Goal: Information Seeking & Learning: Check status

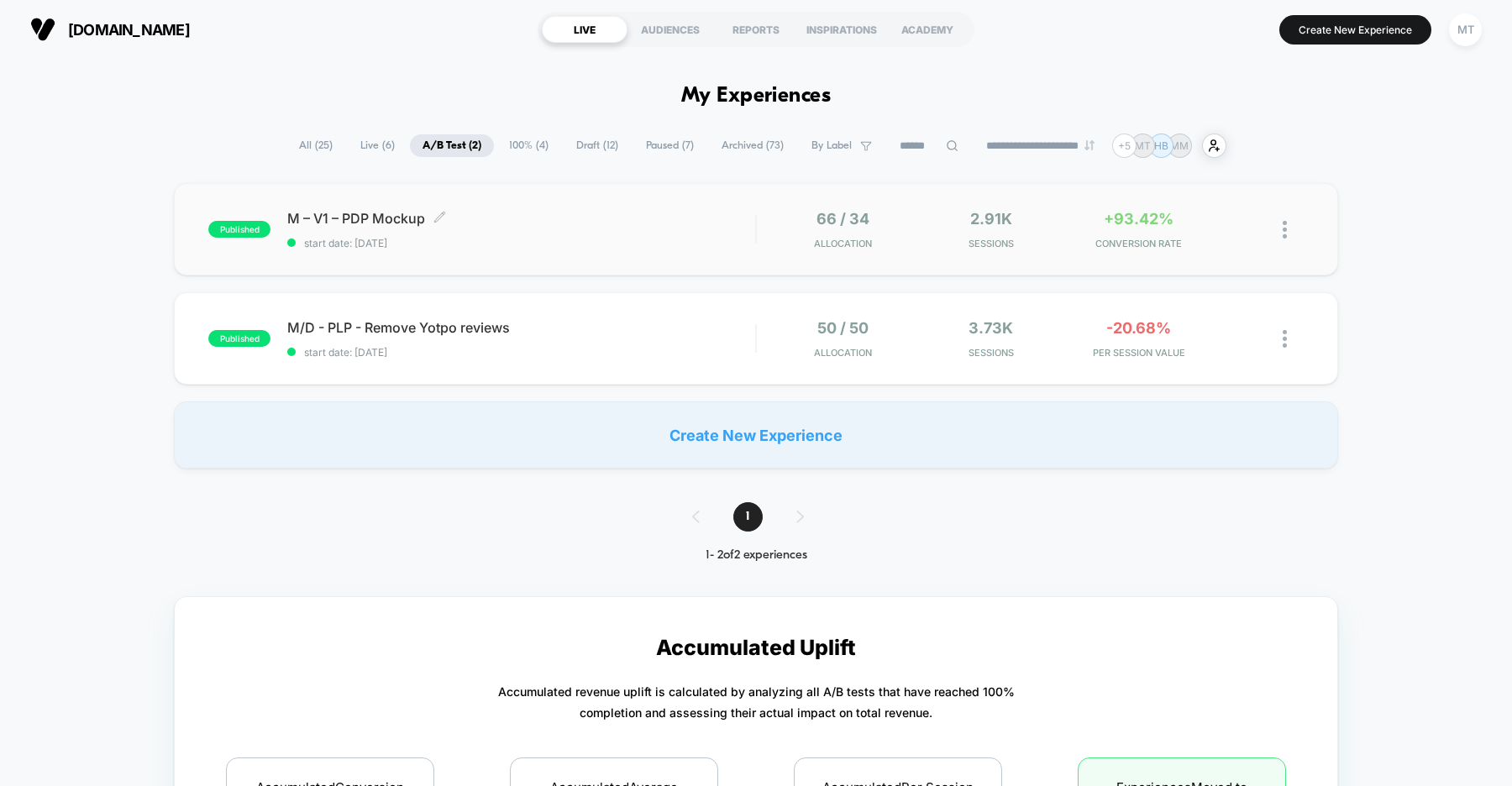
click at [611, 226] on span "M – V1 – PDP Mockup Click to edit experience details" at bounding box center [521, 218] width 468 height 17
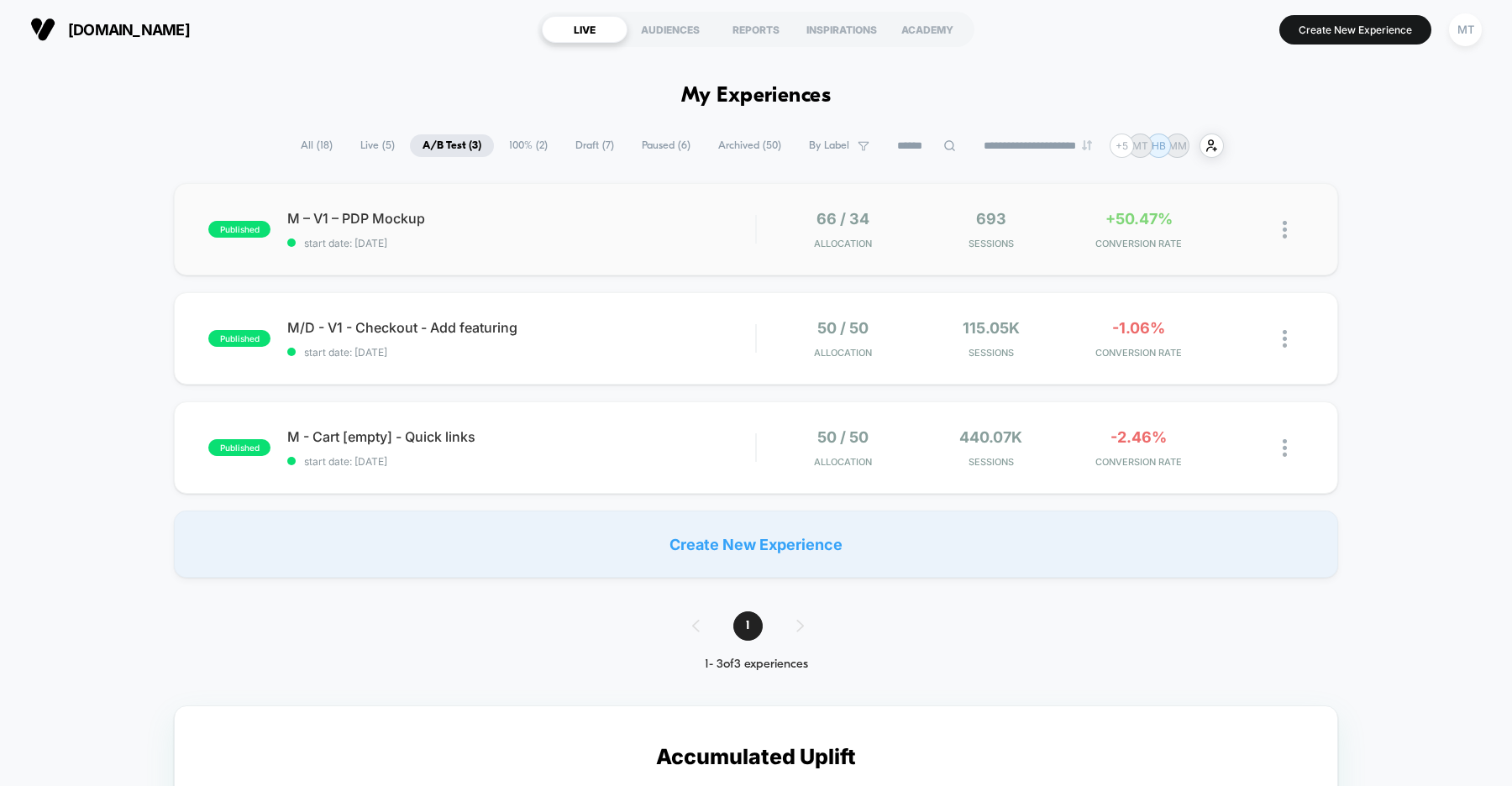
click at [564, 201] on div "published M – V1 – PDP Mockup start date: 9/16/2025 66 / 34 Allocation 693 Sess…" at bounding box center [755, 229] width 1164 height 93
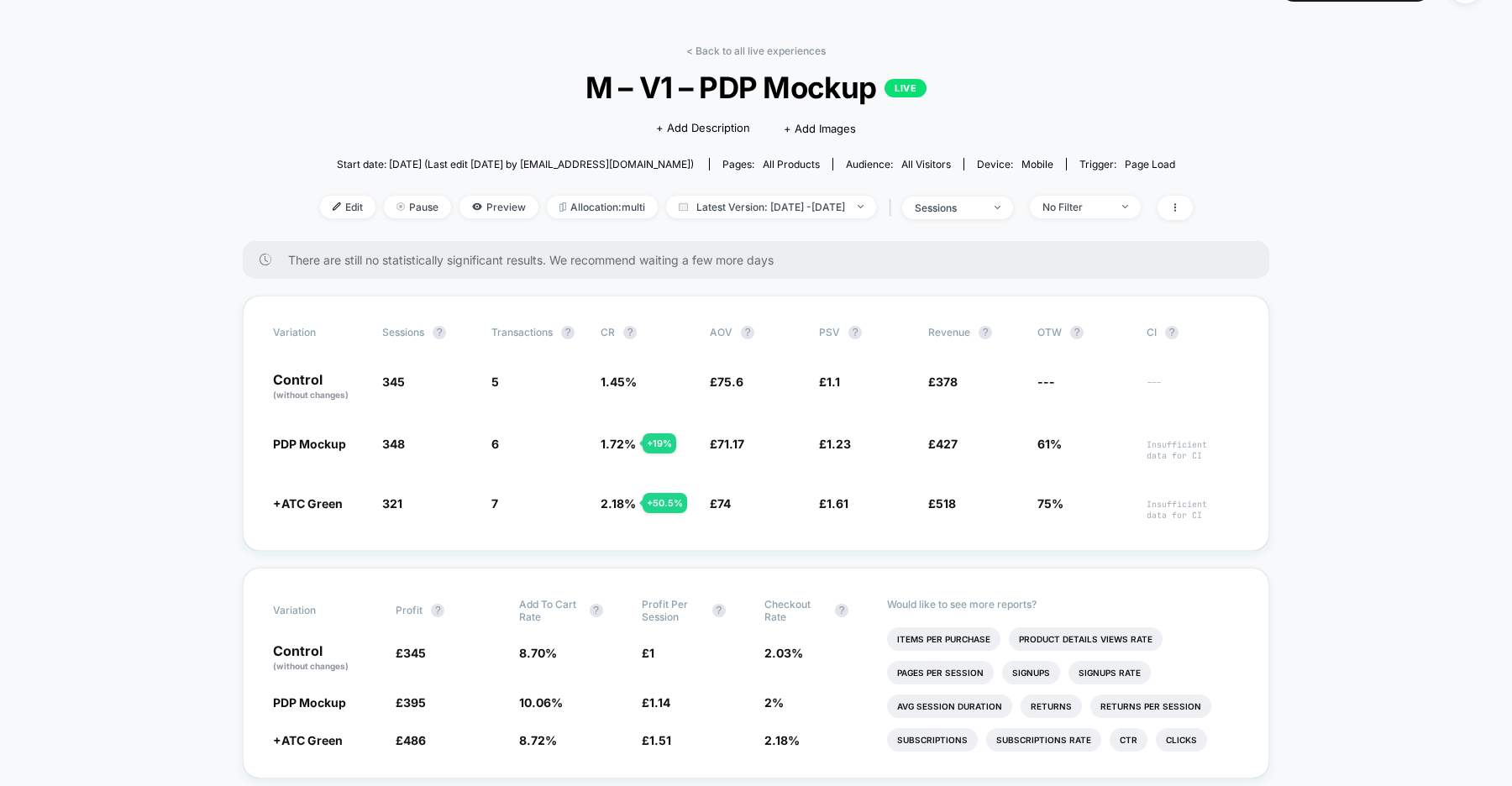
scroll to position [41, 0]
click at [928, 639] on li "Items Per Purchase" at bounding box center [943, 640] width 113 height 23
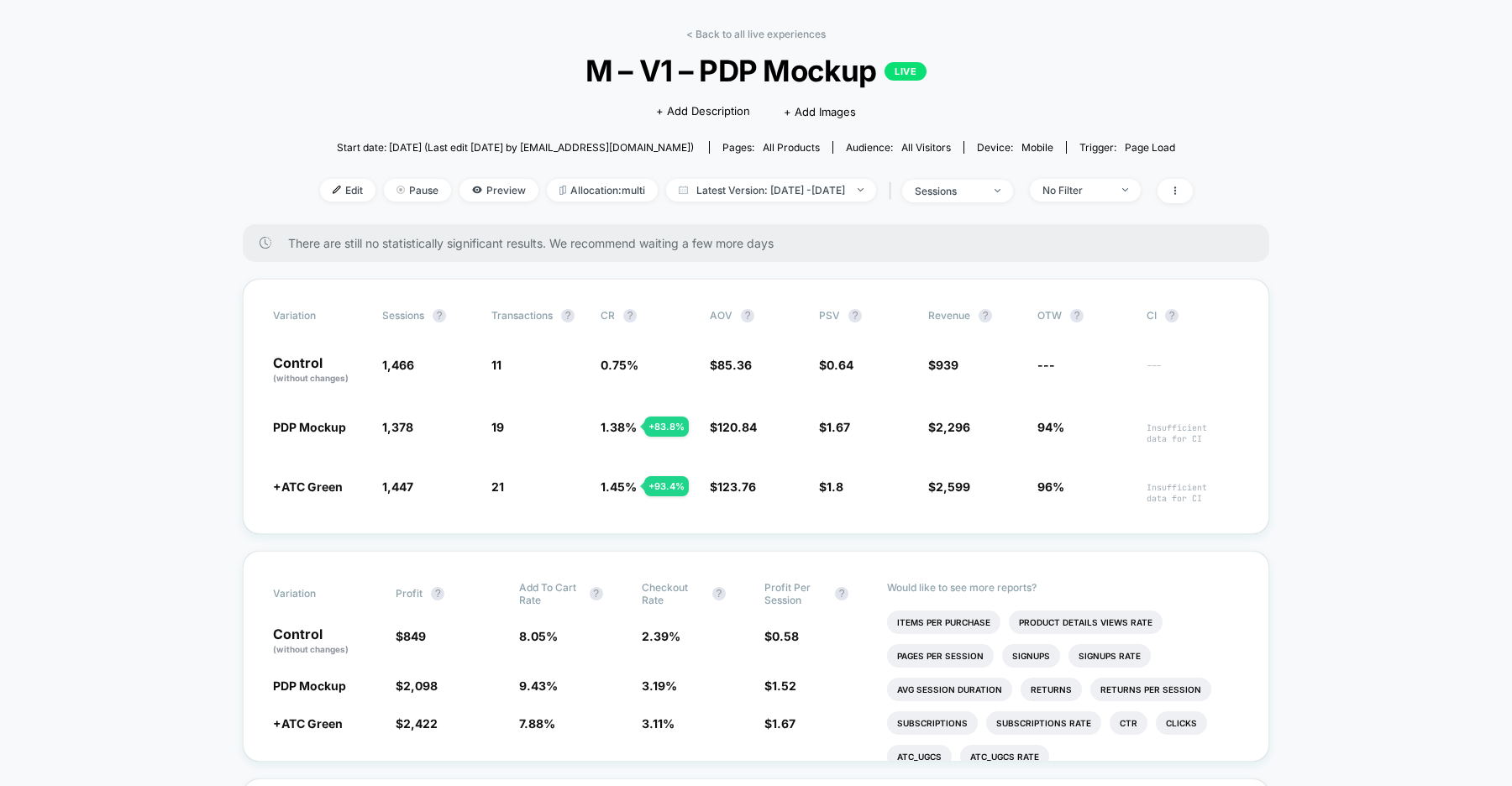
scroll to position [36, 0]
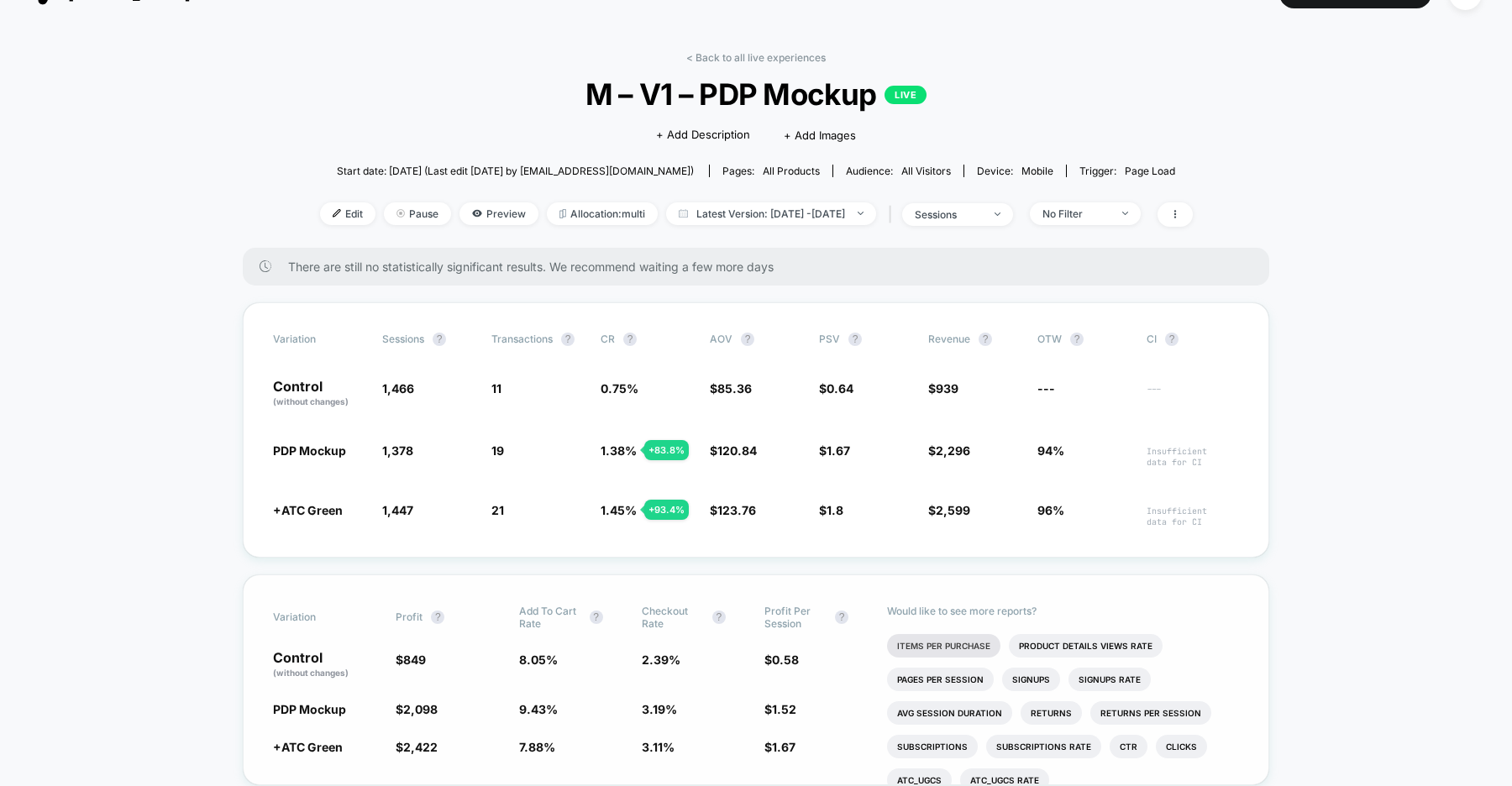
click at [958, 641] on li "Items Per Purchase" at bounding box center [943, 645] width 113 height 23
